Goal: Check status: Check status

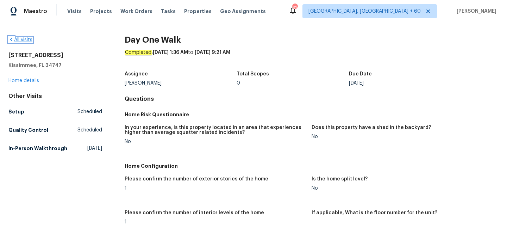
click at [31, 42] on link "All visits" at bounding box center [20, 39] width 24 height 5
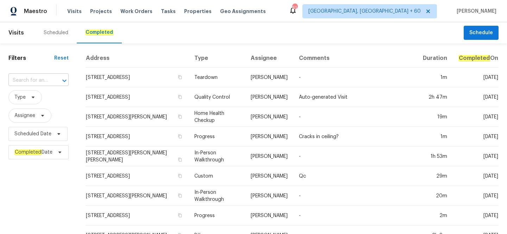
click at [41, 83] on input "text" at bounding box center [28, 80] width 40 height 11
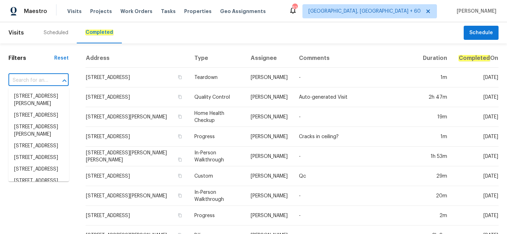
paste input "[STREET_ADDRESS]"
type input "[STREET_ADDRESS]"
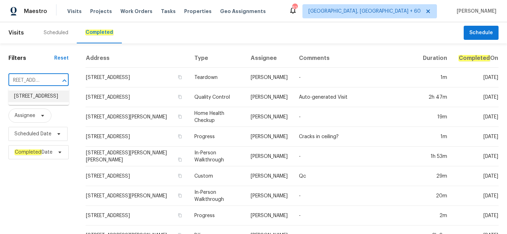
click at [33, 98] on li "[STREET_ADDRESS]" at bounding box center [38, 96] width 61 height 12
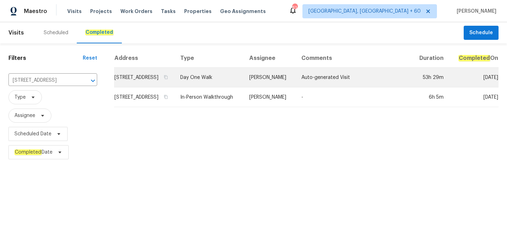
click at [223, 80] on td "Day One Walk" at bounding box center [208, 78] width 69 height 20
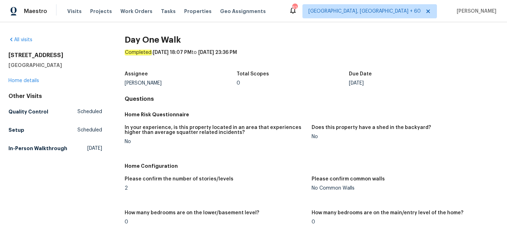
scroll to position [1065, 0]
